Goal: Obtain resource: Download file/media

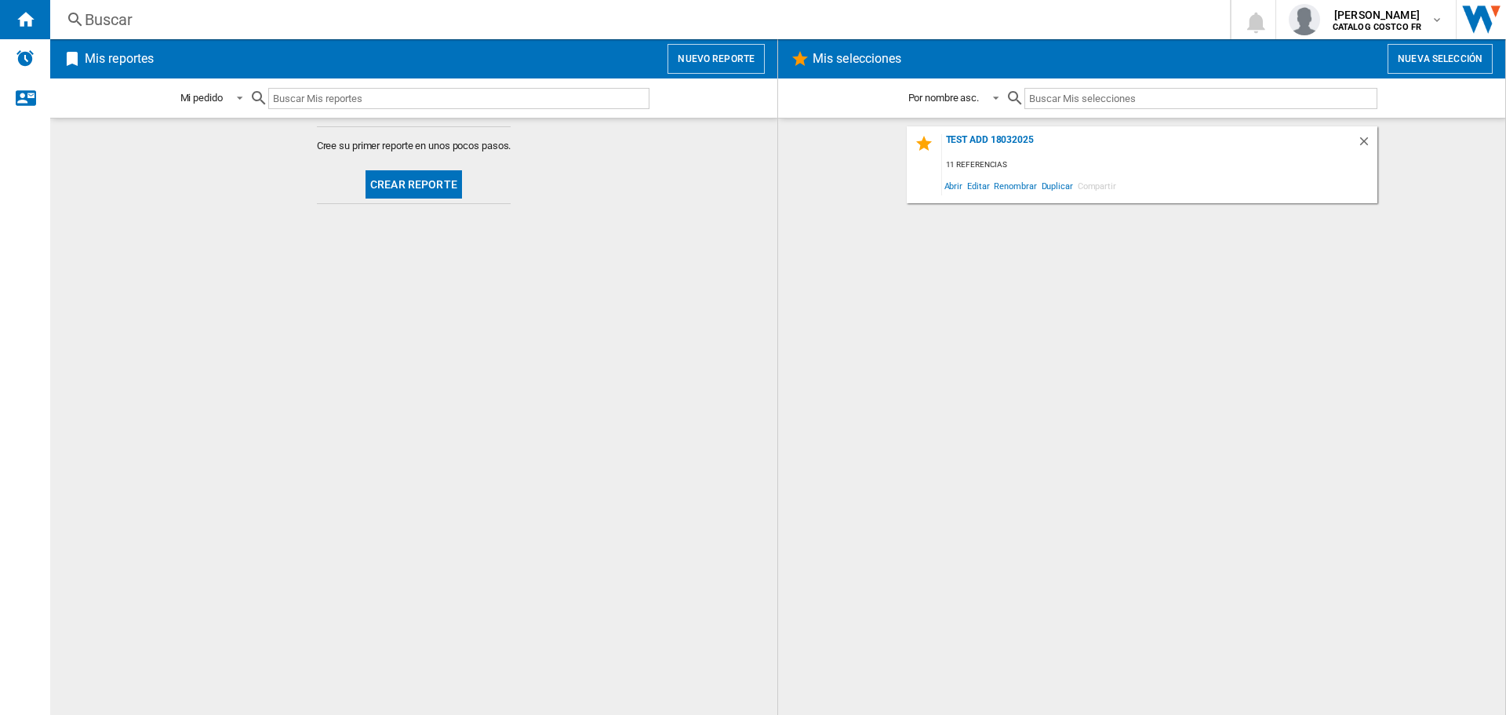
click at [403, 187] on button "Crear reporte" at bounding box center [414, 184] width 96 height 28
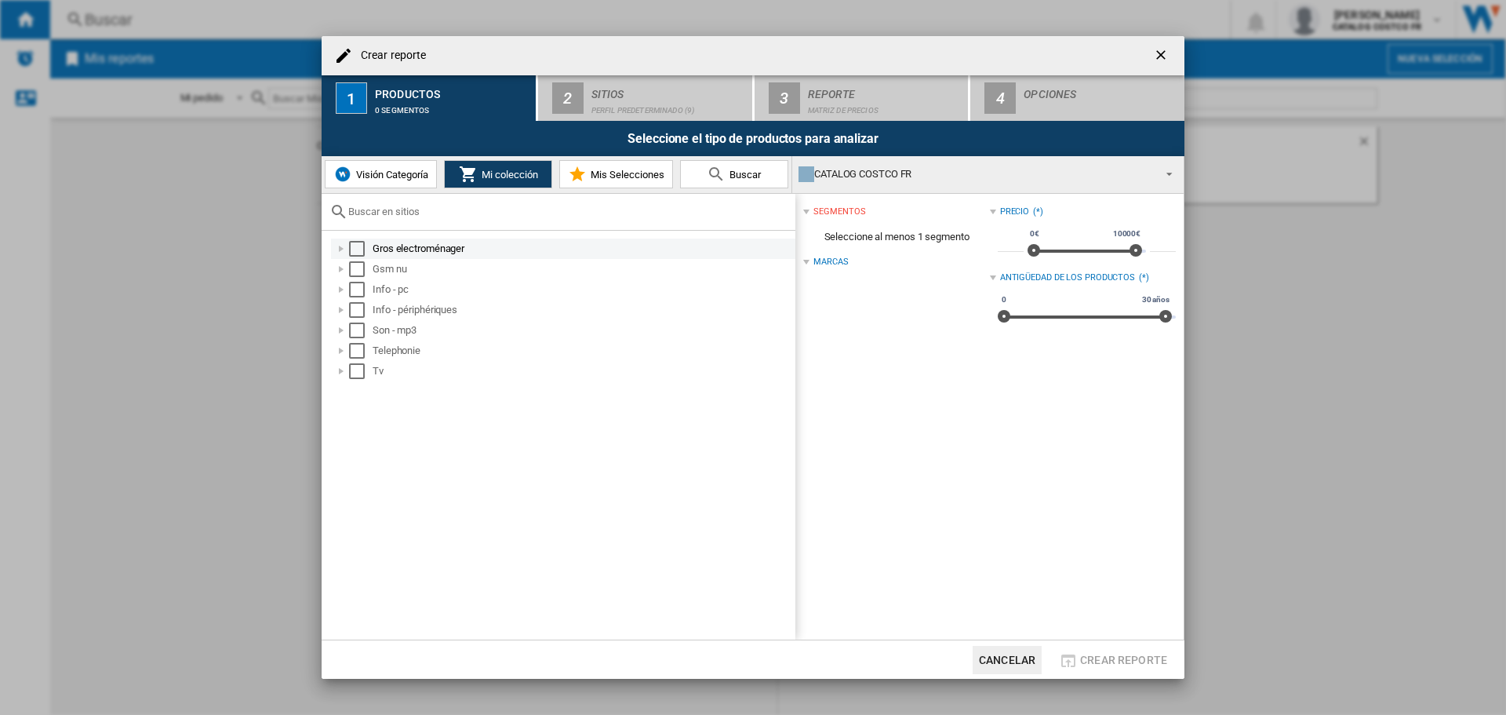
click at [351, 249] on div "Select" at bounding box center [357, 249] width 16 height 16
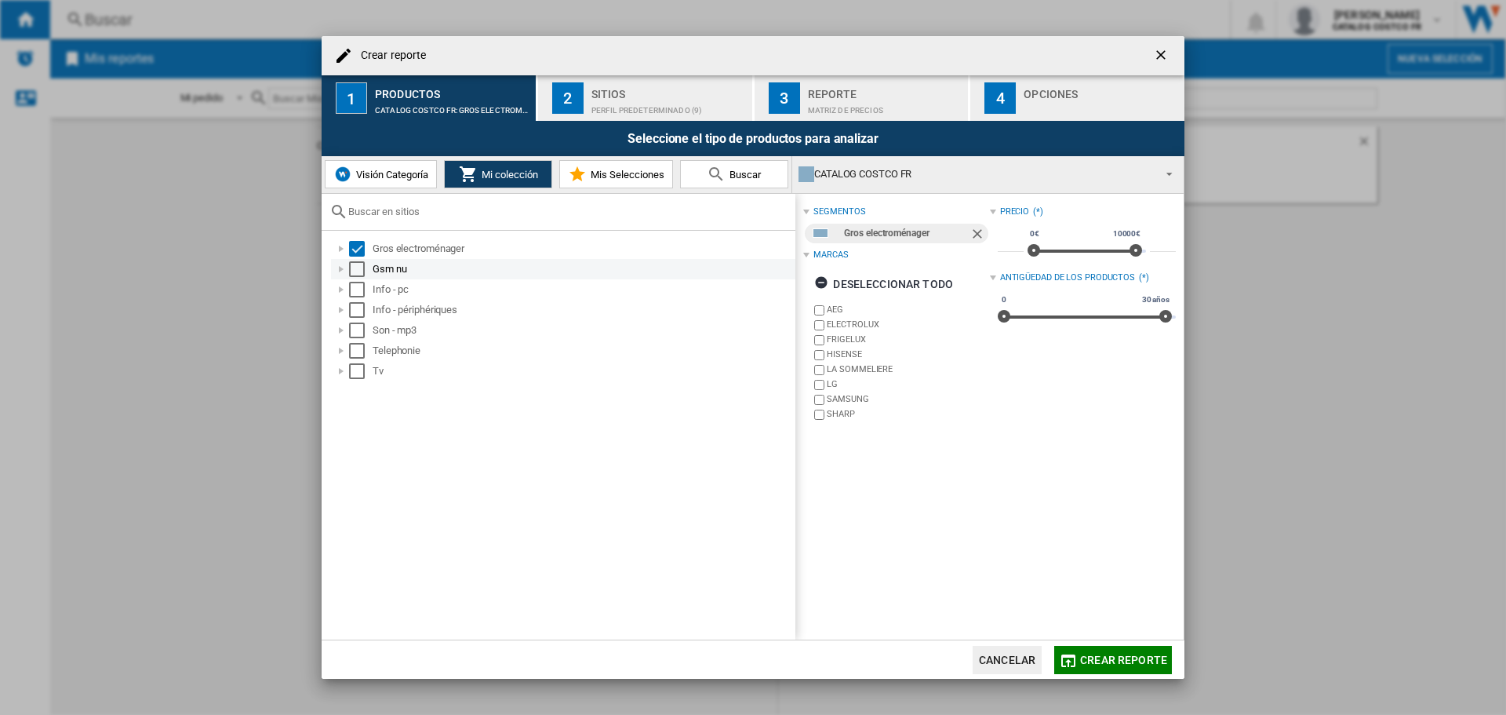
click at [358, 271] on div "Select" at bounding box center [357, 269] width 16 height 16
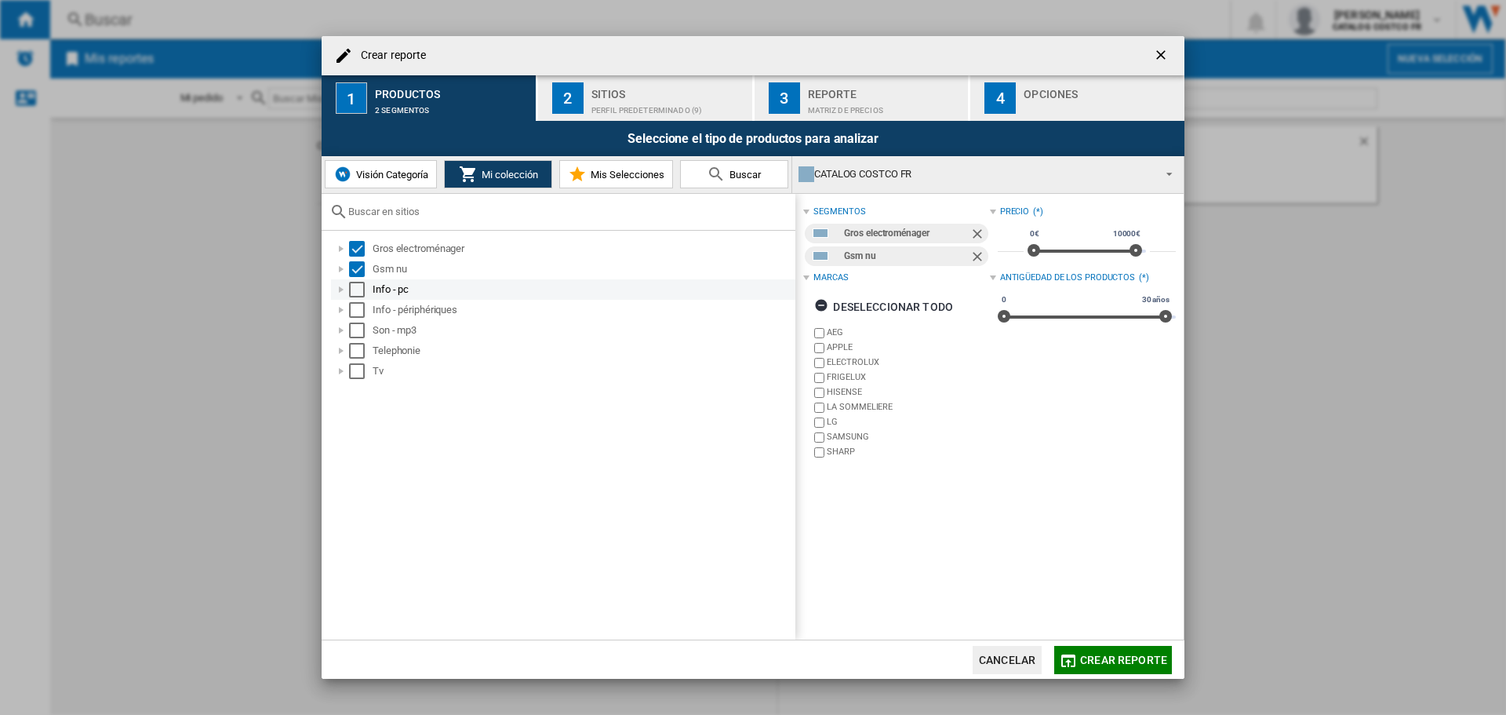
click at [358, 291] on div "Select" at bounding box center [357, 290] width 16 height 16
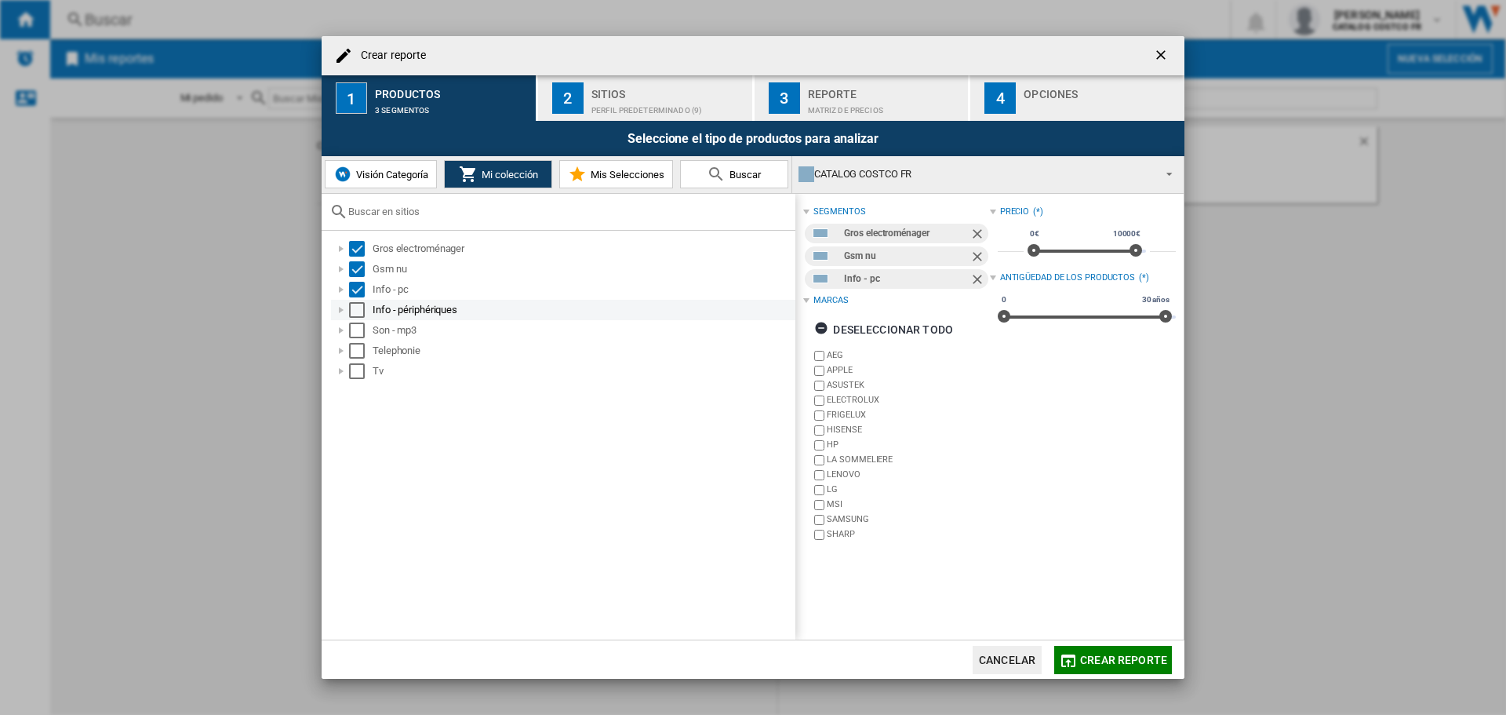
click at [354, 319] on div "Info - périphériques" at bounding box center [563, 310] width 464 height 20
click at [360, 310] on div "Select" at bounding box center [357, 310] width 16 height 16
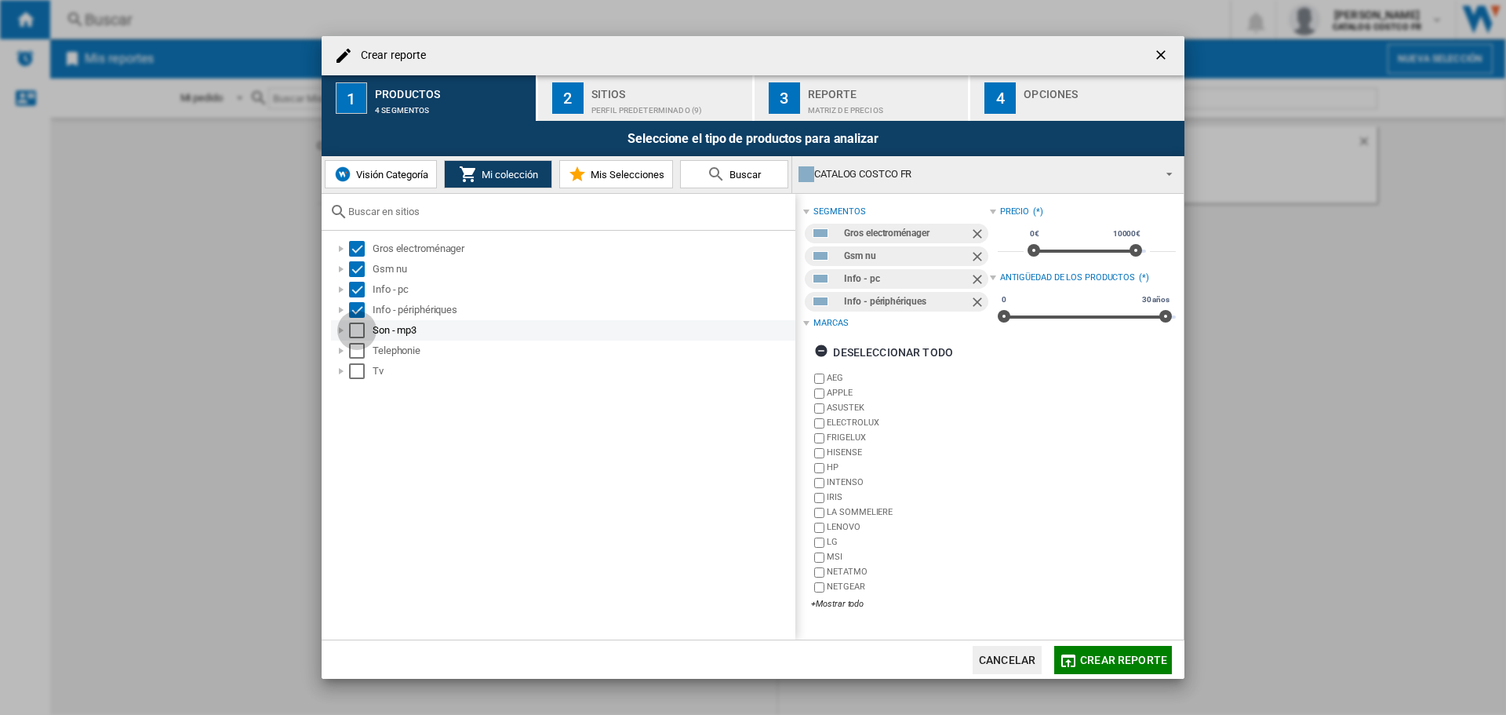
click at [362, 329] on div "Select" at bounding box center [357, 330] width 16 height 16
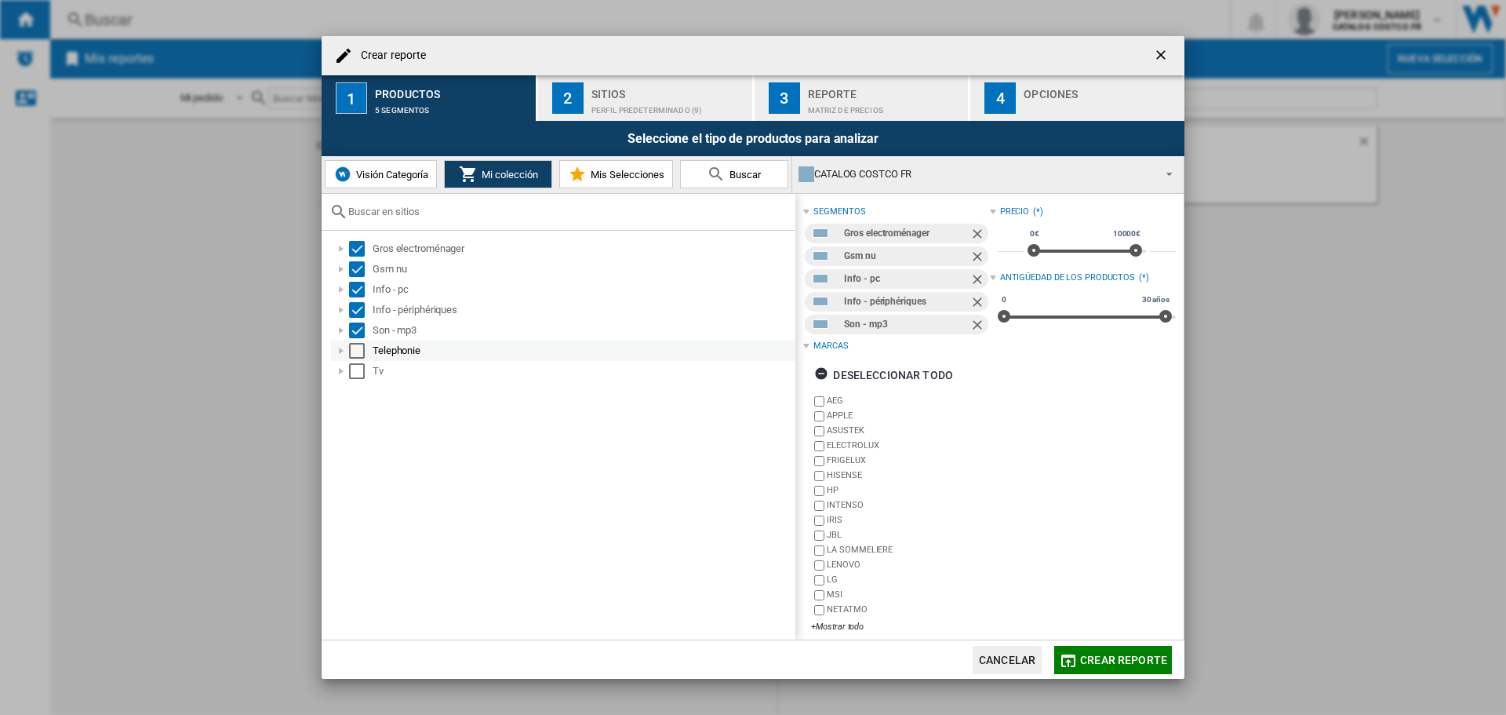
click at [362, 355] on div "Select" at bounding box center [357, 351] width 16 height 16
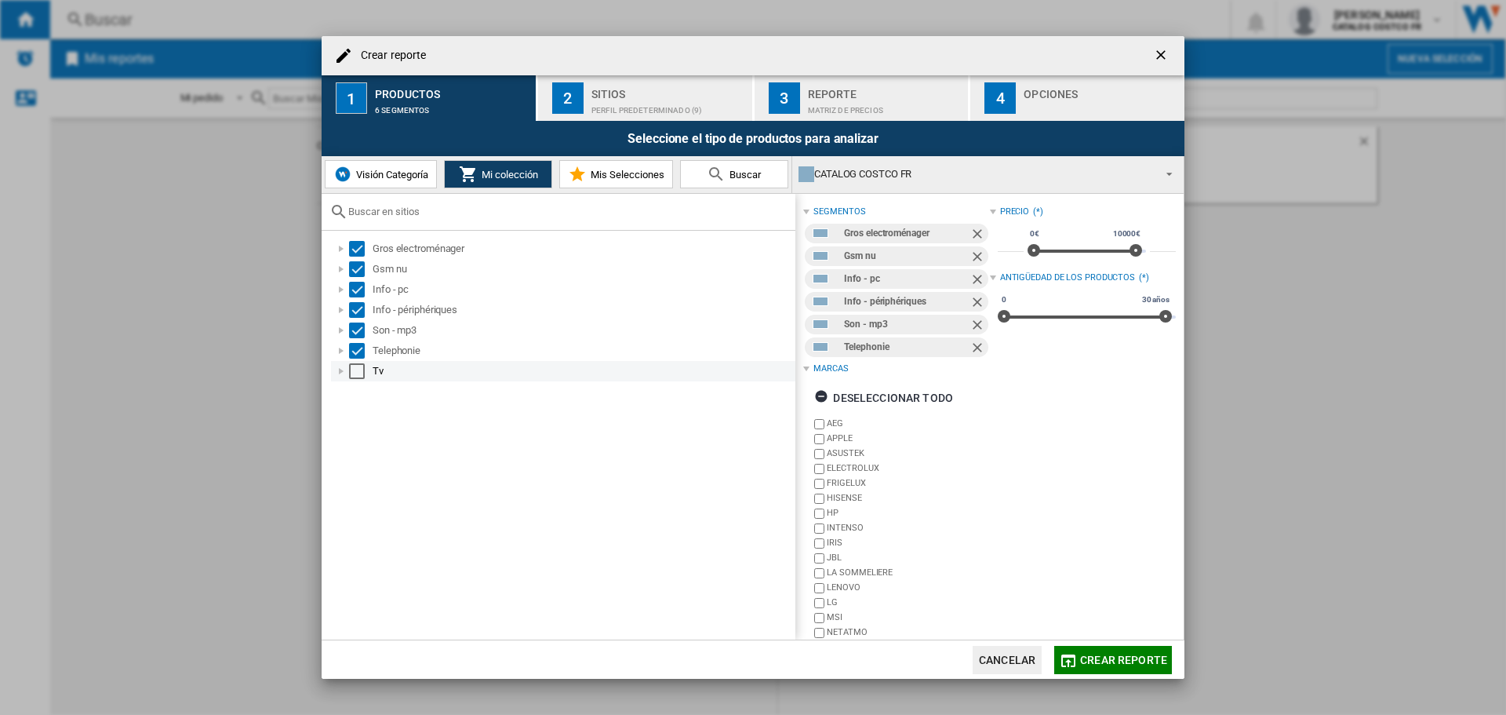
click at [358, 369] on div "Select" at bounding box center [357, 371] width 16 height 16
click at [625, 115] on button "2 Sitios Perfil predeterminado (9)" at bounding box center [646, 98] width 216 height 46
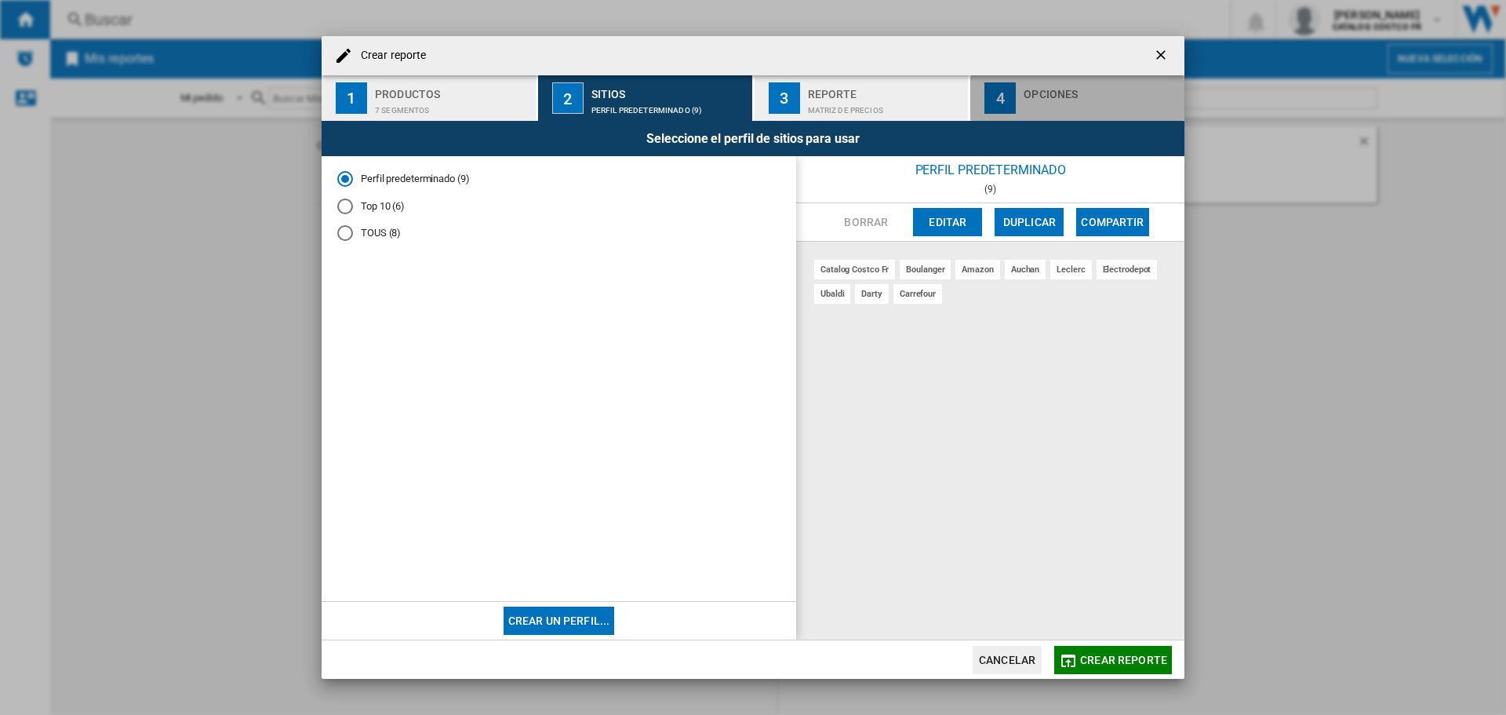
click at [1075, 82] on div "Opciones" at bounding box center [1101, 90] width 155 height 16
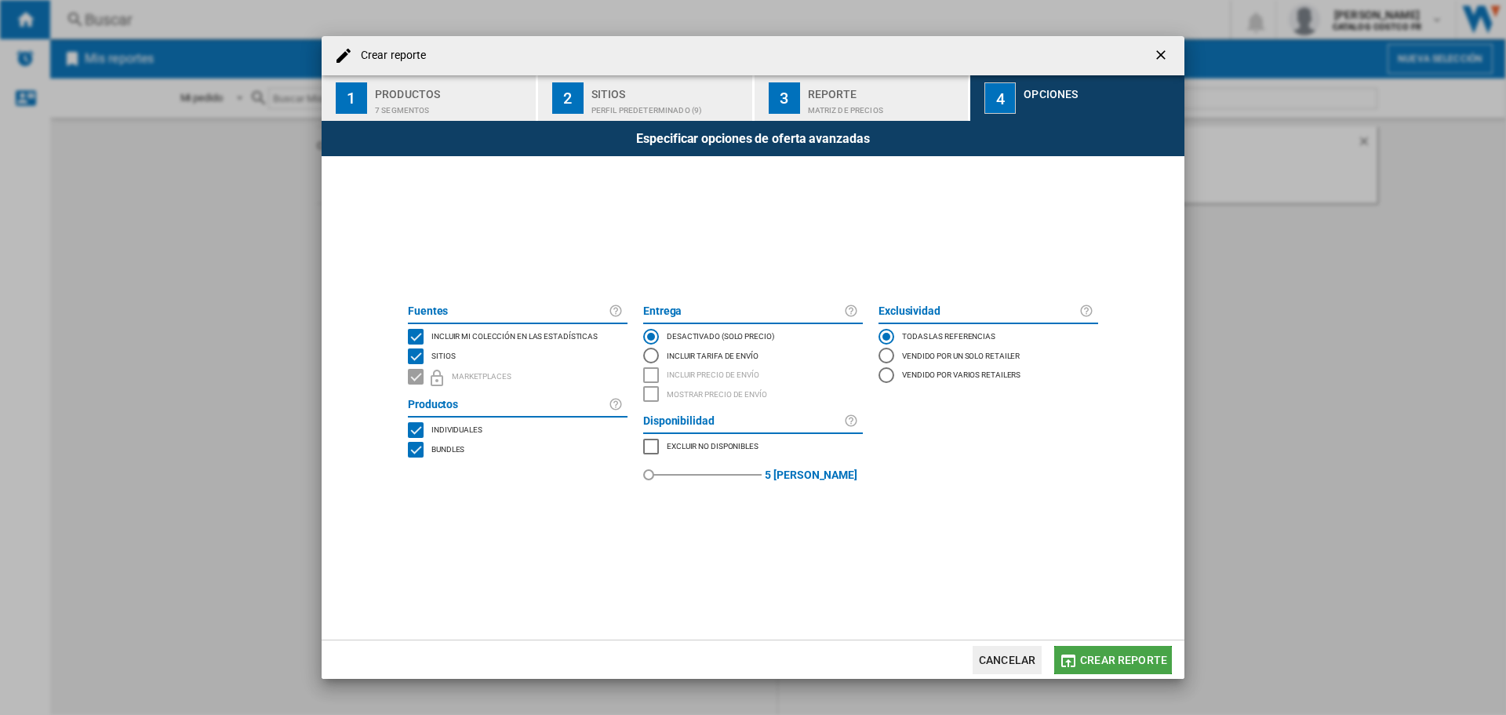
click at [1145, 663] on span "Crear reporte" at bounding box center [1123, 660] width 87 height 13
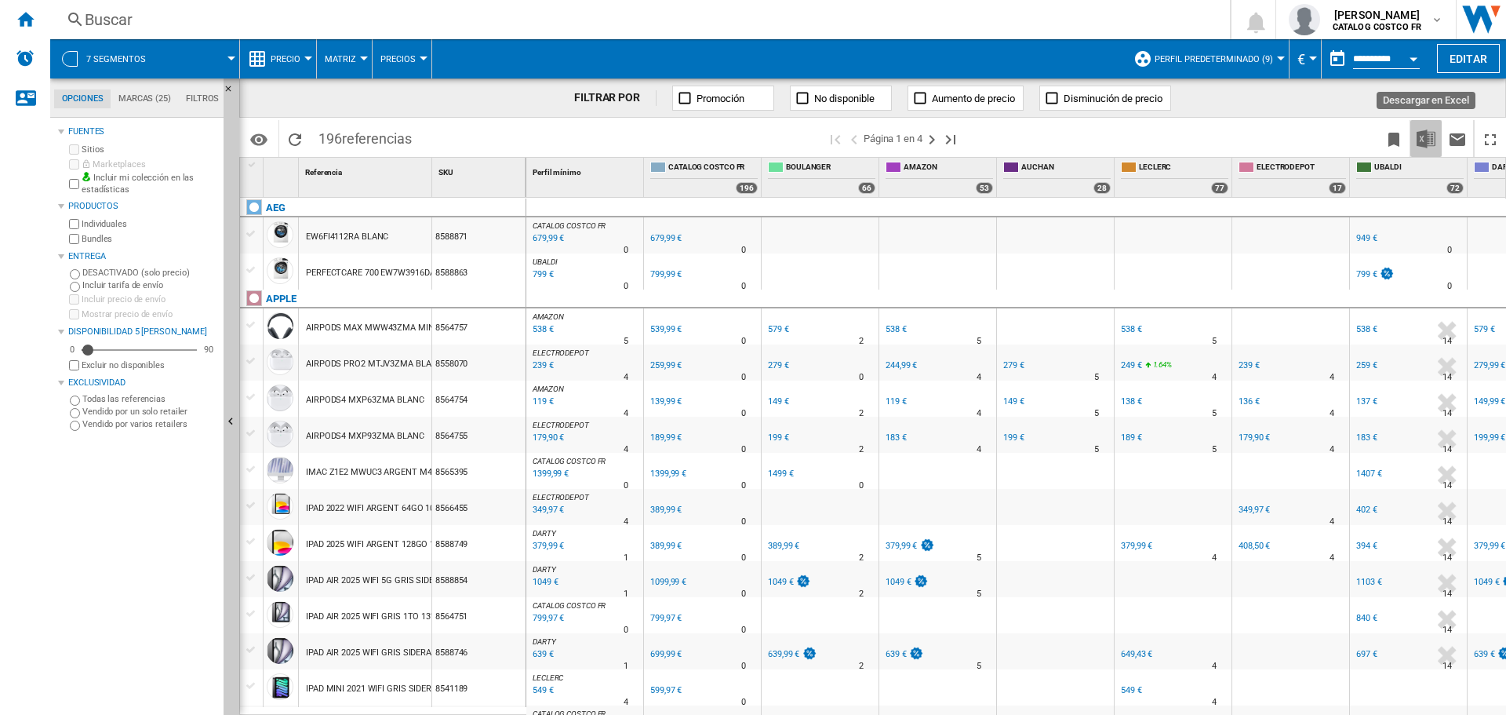
click at [1432, 138] on img "Descargar en Excel" at bounding box center [1426, 138] width 19 height 19
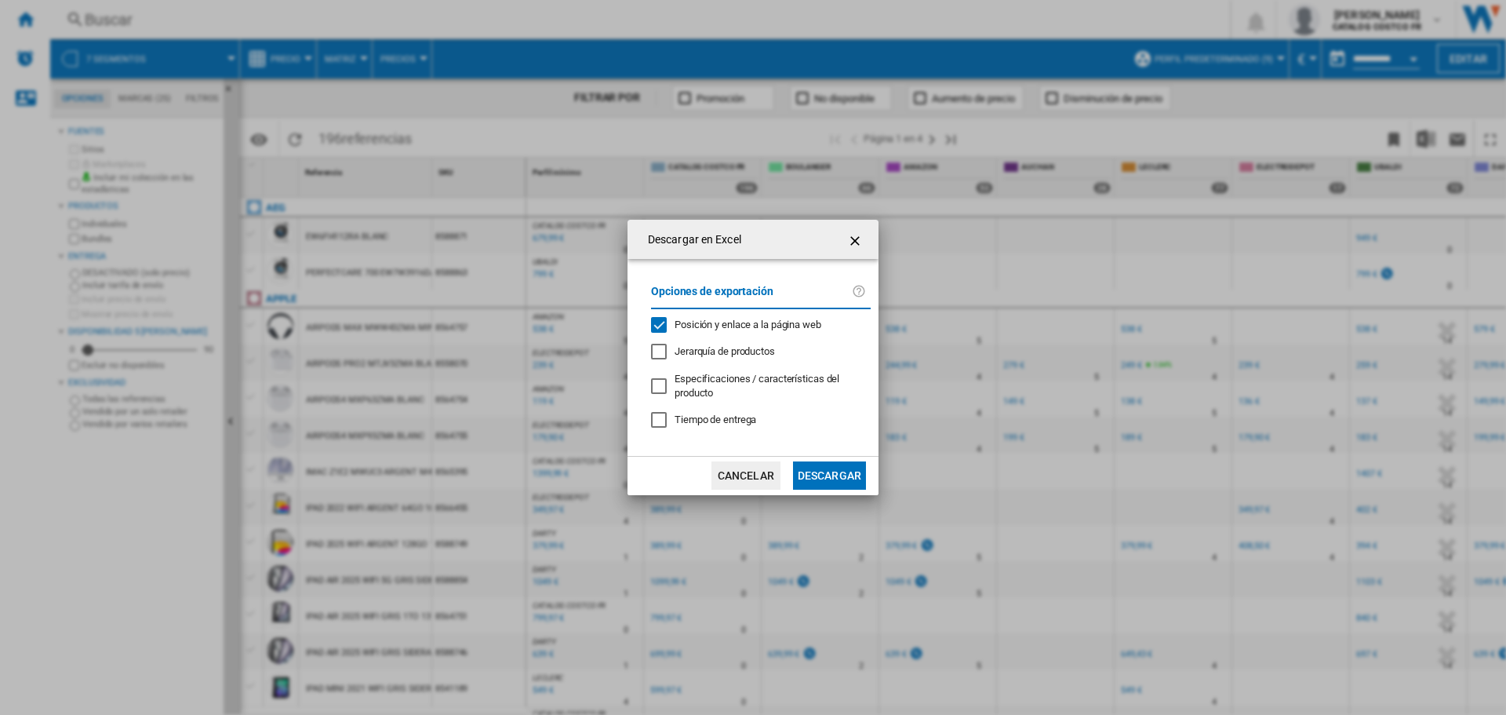
click at [849, 478] on button "Descargar" at bounding box center [829, 475] width 73 height 28
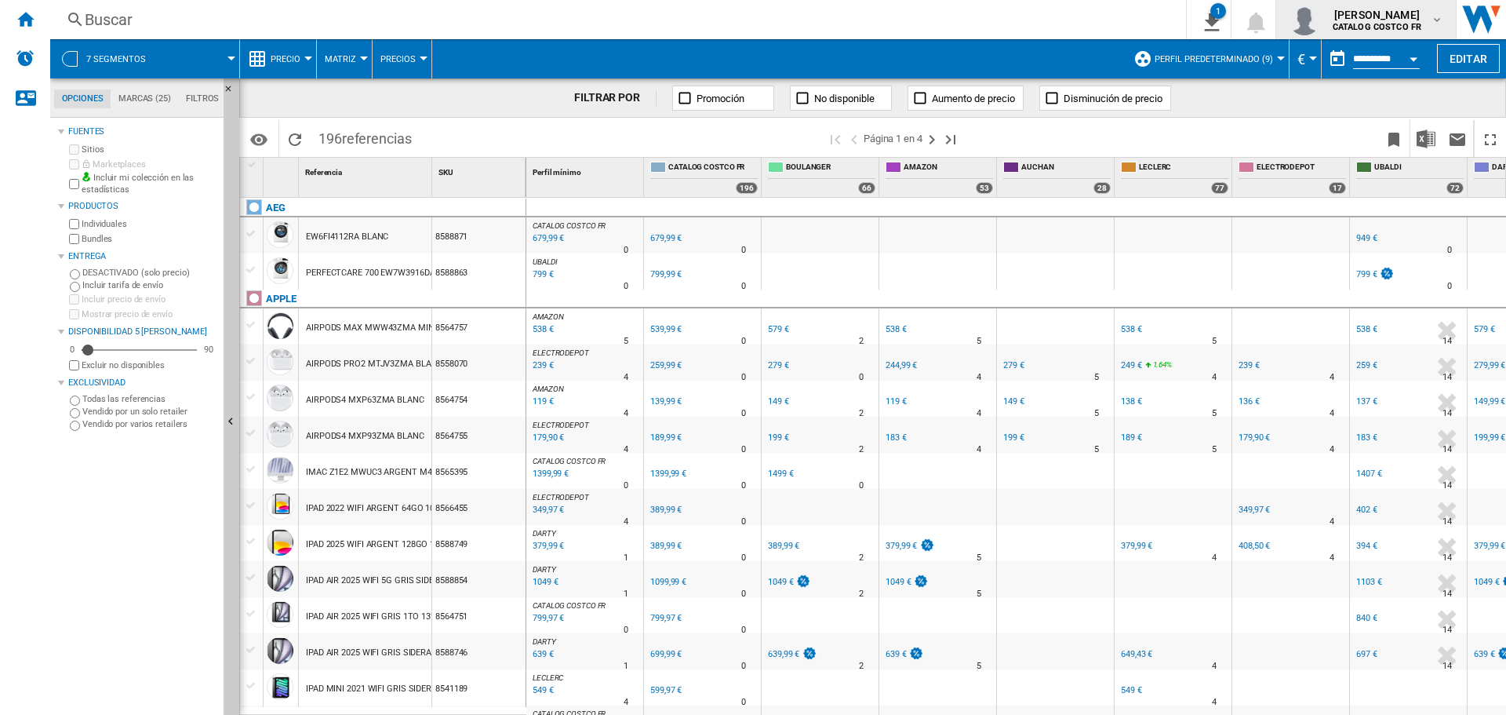
click at [1428, 24] on div "[PERSON_NAME] CATALOG COSTCO FR" at bounding box center [1379, 19] width 104 height 25
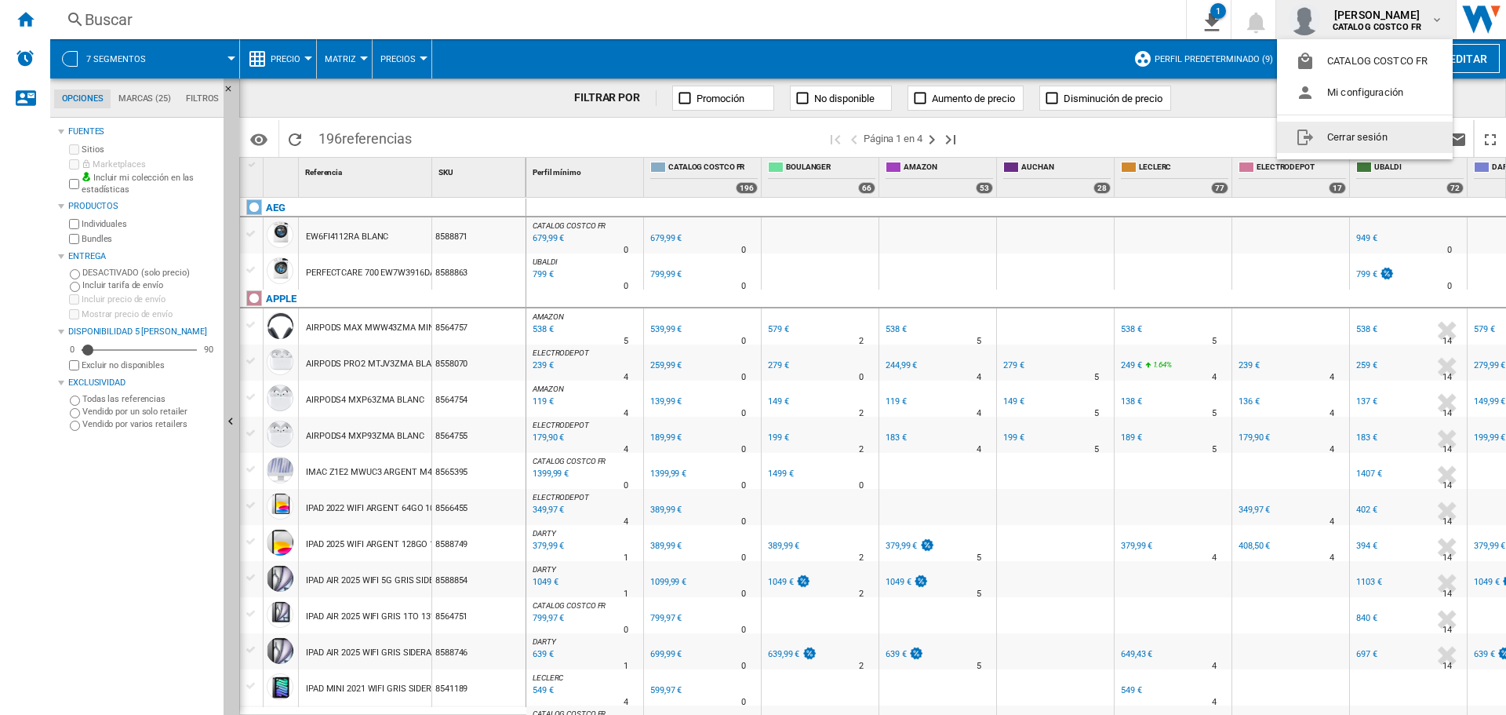
click at [1314, 129] on button "Cerrar sesión" at bounding box center [1365, 137] width 176 height 31
